Goal: Task Accomplishment & Management: Manage account settings

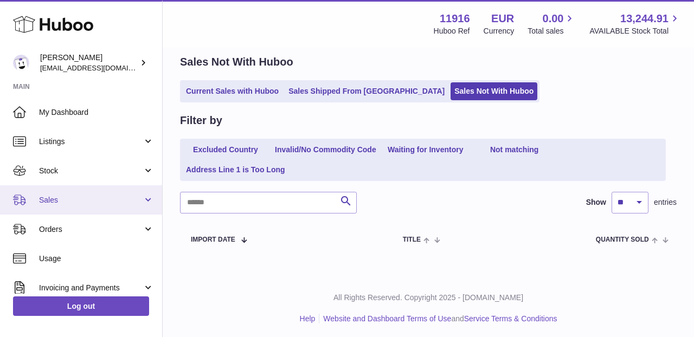
click at [100, 205] on link "Sales" at bounding box center [81, 199] width 162 height 29
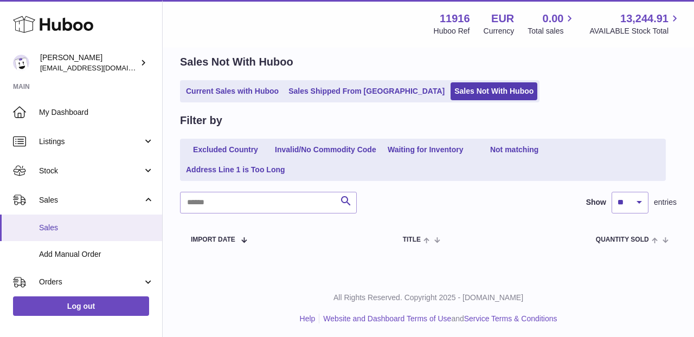
click at [82, 234] on link "Sales" at bounding box center [81, 228] width 162 height 27
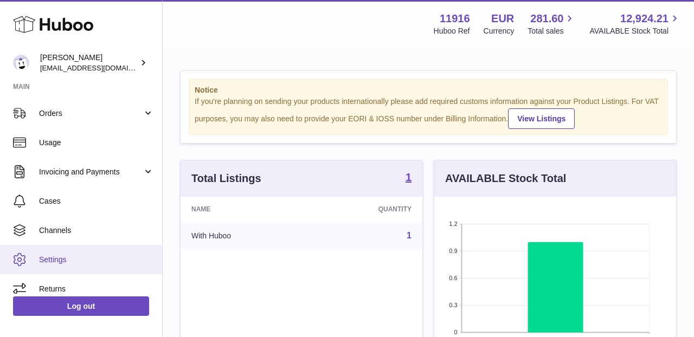
scroll to position [79, 0]
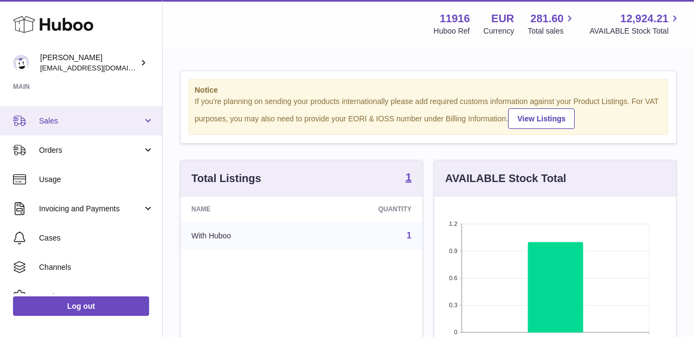
click at [151, 118] on link "Sales" at bounding box center [81, 120] width 162 height 29
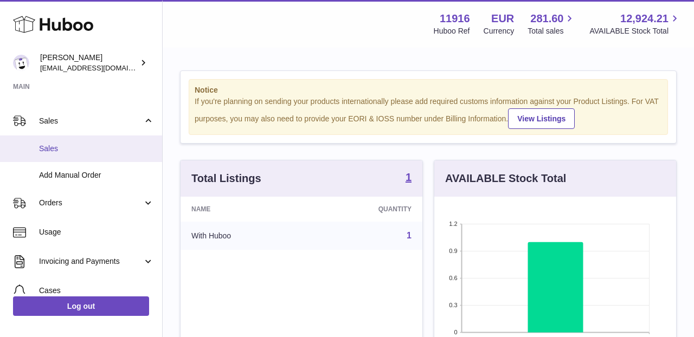
click at [134, 146] on span "Sales" at bounding box center [96, 149] width 115 height 10
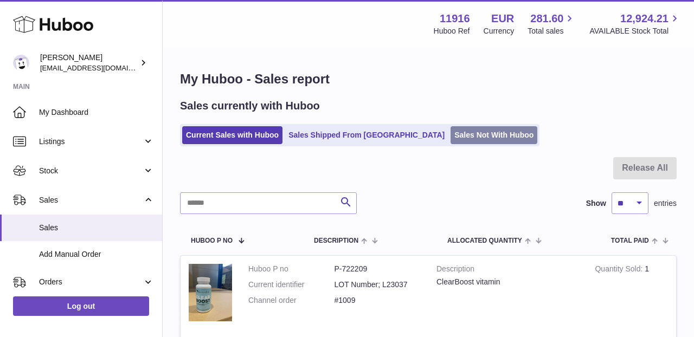
click at [451, 138] on link "Sales Not With Huboo" at bounding box center [494, 135] width 87 height 18
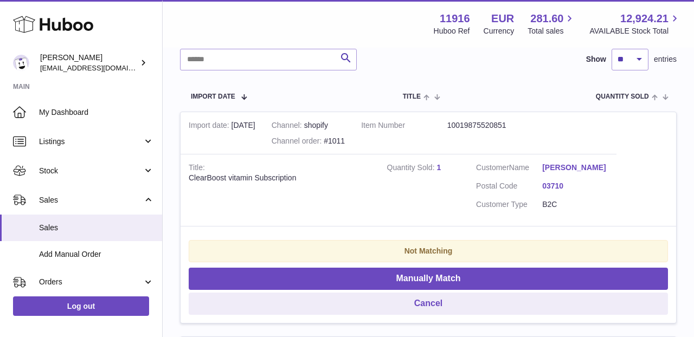
scroll to position [224, 0]
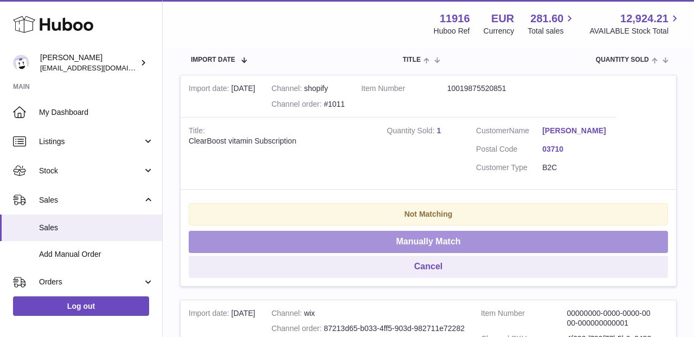
click at [397, 233] on button "Manually Match" at bounding box center [428, 242] width 479 height 22
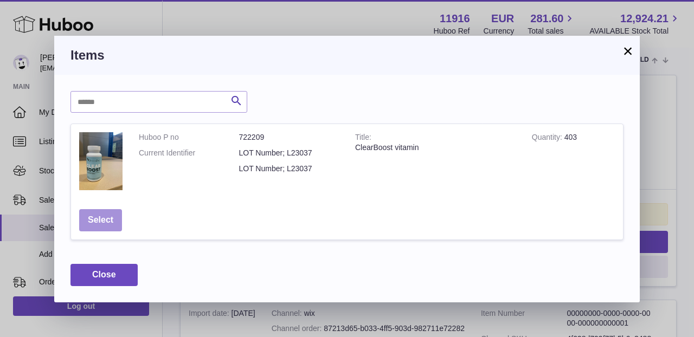
click at [115, 220] on button "Select" at bounding box center [100, 220] width 43 height 22
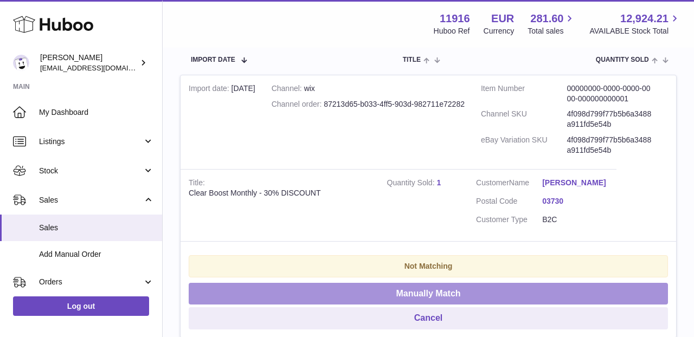
click at [398, 283] on button "Manually Match" at bounding box center [428, 294] width 479 height 22
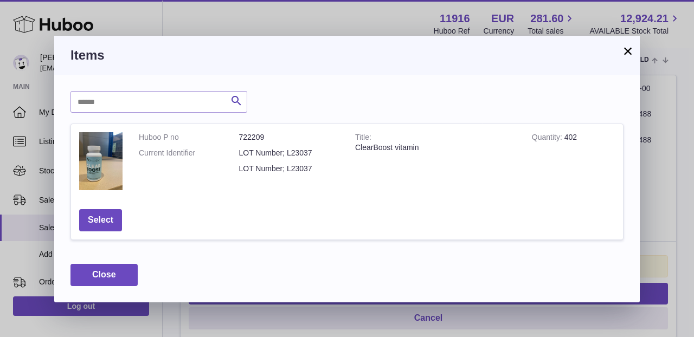
click at [632, 51] on button "×" at bounding box center [627, 50] width 13 height 13
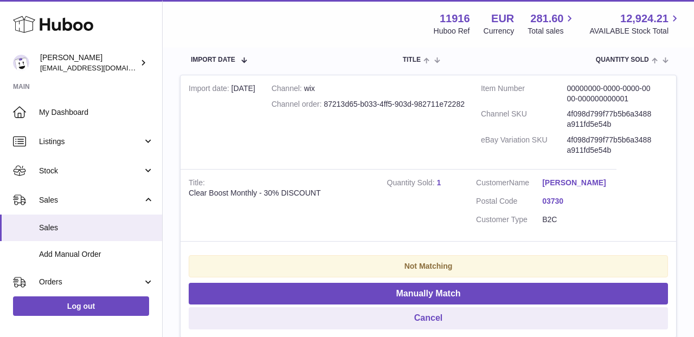
scroll to position [243, 0]
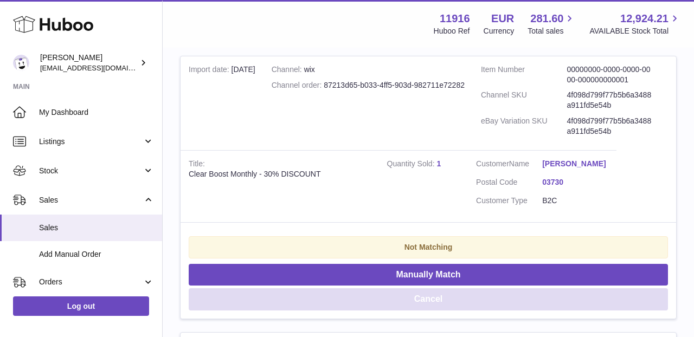
click at [435, 297] on button "Cancel" at bounding box center [428, 299] width 479 height 22
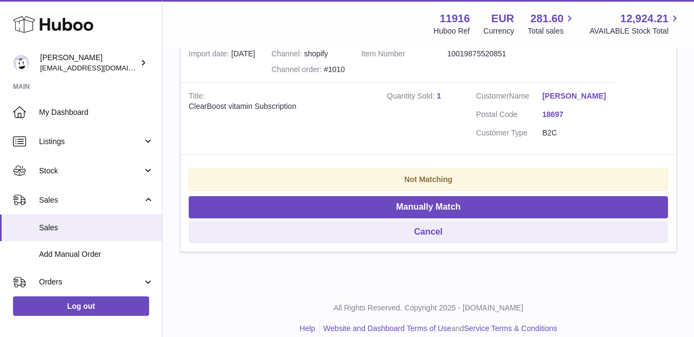
scroll to position [260, 0]
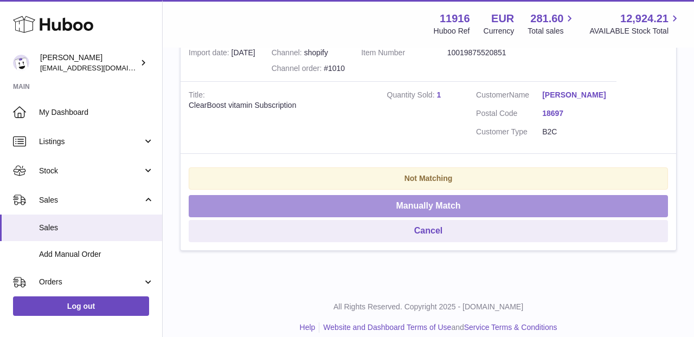
click at [420, 202] on button "Manually Match" at bounding box center [428, 206] width 479 height 22
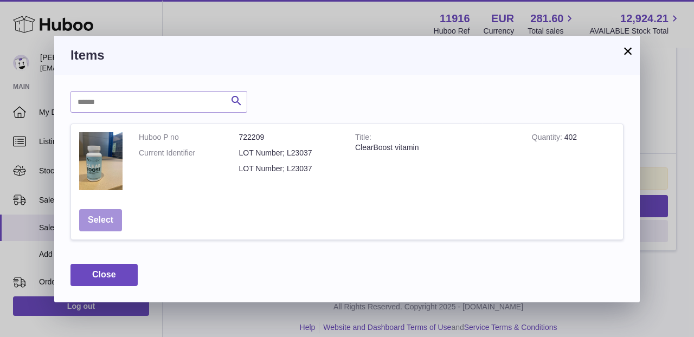
click at [105, 218] on button "Select" at bounding box center [100, 220] width 43 height 22
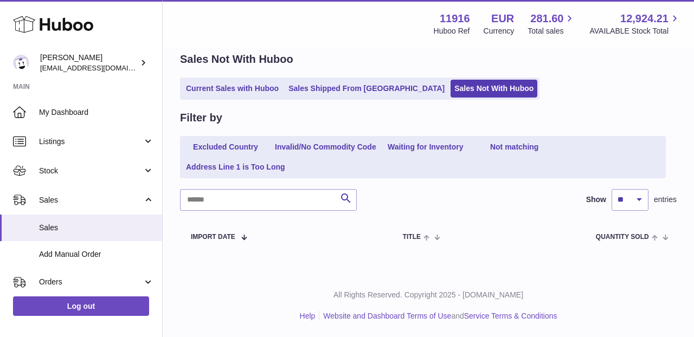
scroll to position [44, 0]
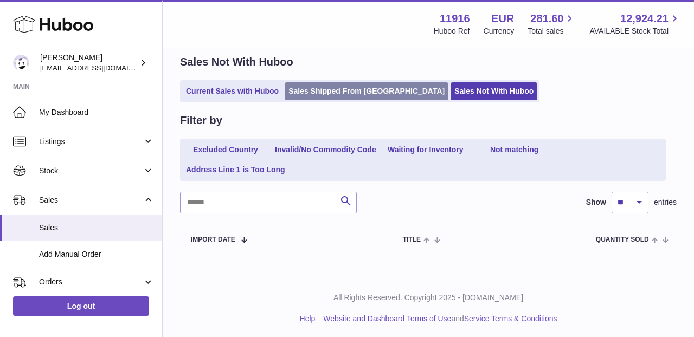
click at [319, 96] on link "Sales Shipped From [GEOGRAPHIC_DATA]" at bounding box center [367, 91] width 164 height 18
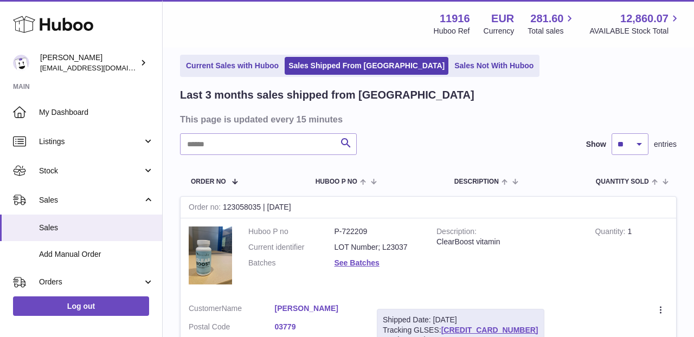
scroll to position [16, 0]
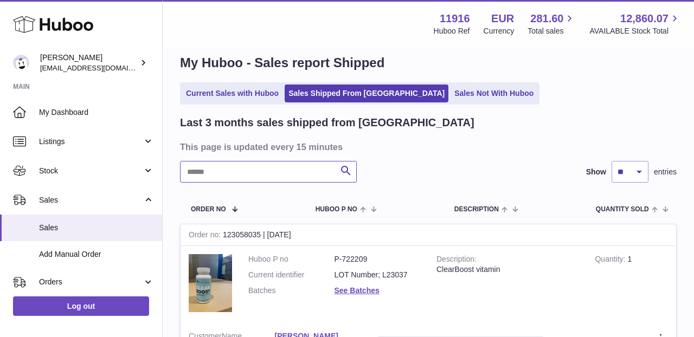
click at [233, 172] on input "text" at bounding box center [268, 172] width 177 height 22
type input "*"
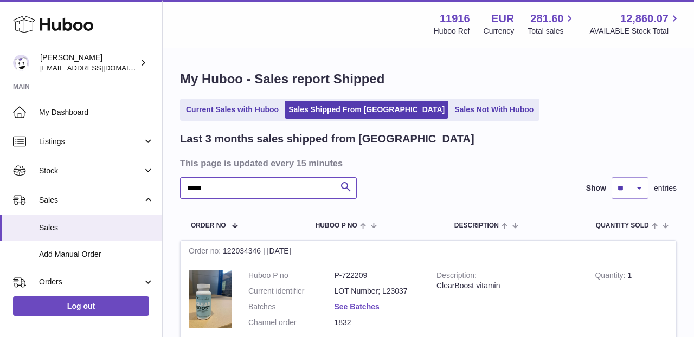
type input "*****"
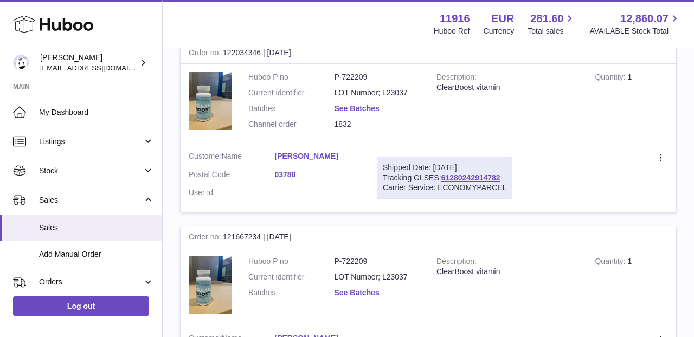
scroll to position [200, 0]
